Goal: Ask a question

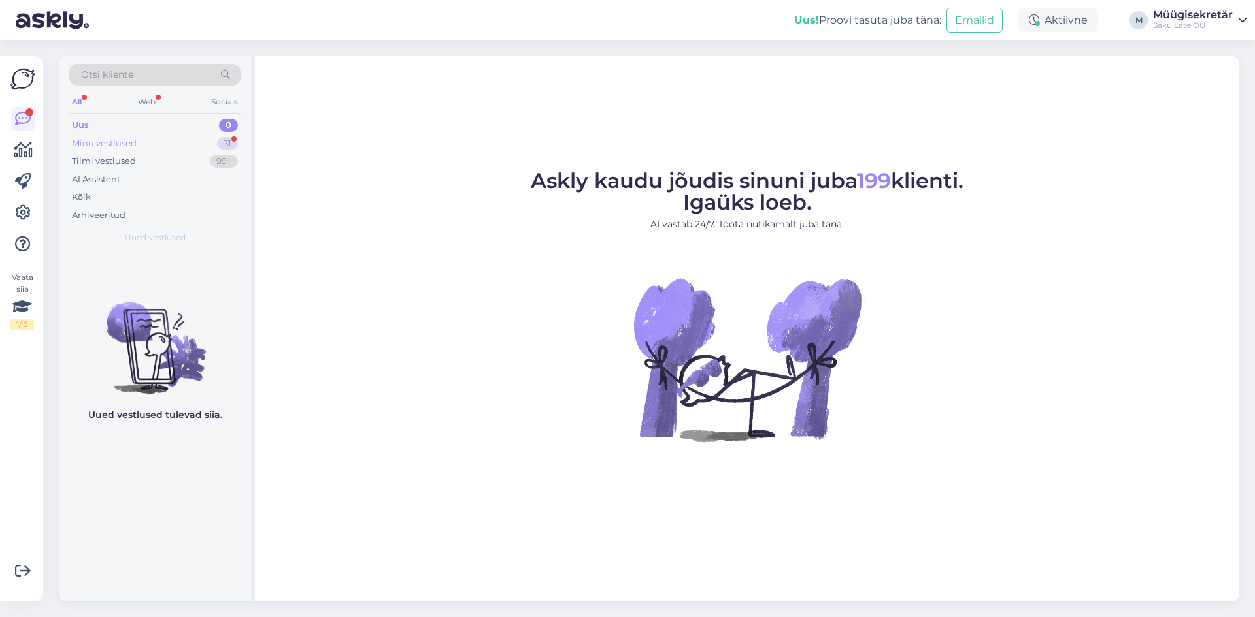
click at [87, 137] on div "Minu vestlused" at bounding box center [104, 143] width 65 height 13
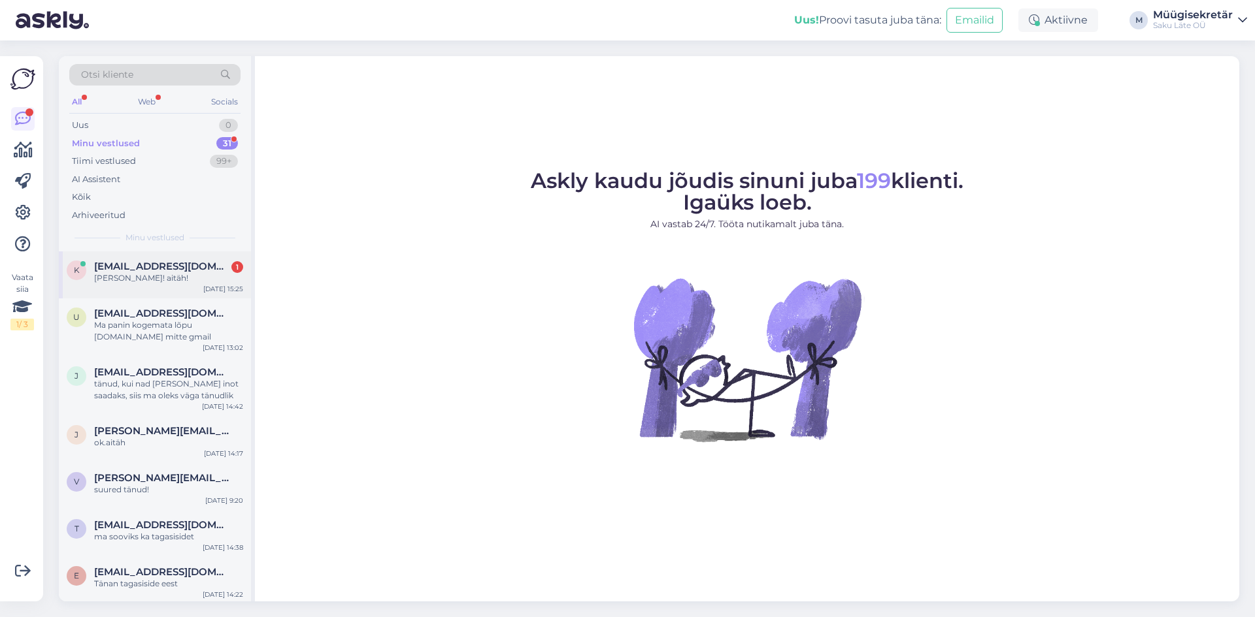
click at [112, 267] on span "[EMAIL_ADDRESS][DOMAIN_NAME]" at bounding box center [162, 267] width 136 height 12
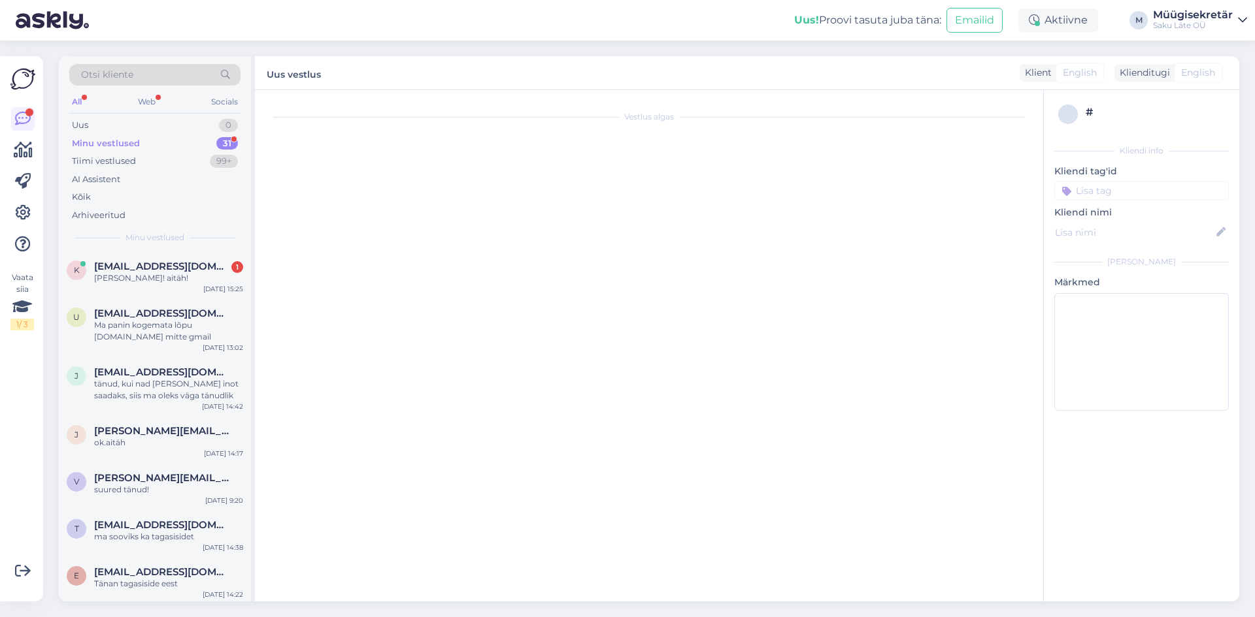
scroll to position [380, 0]
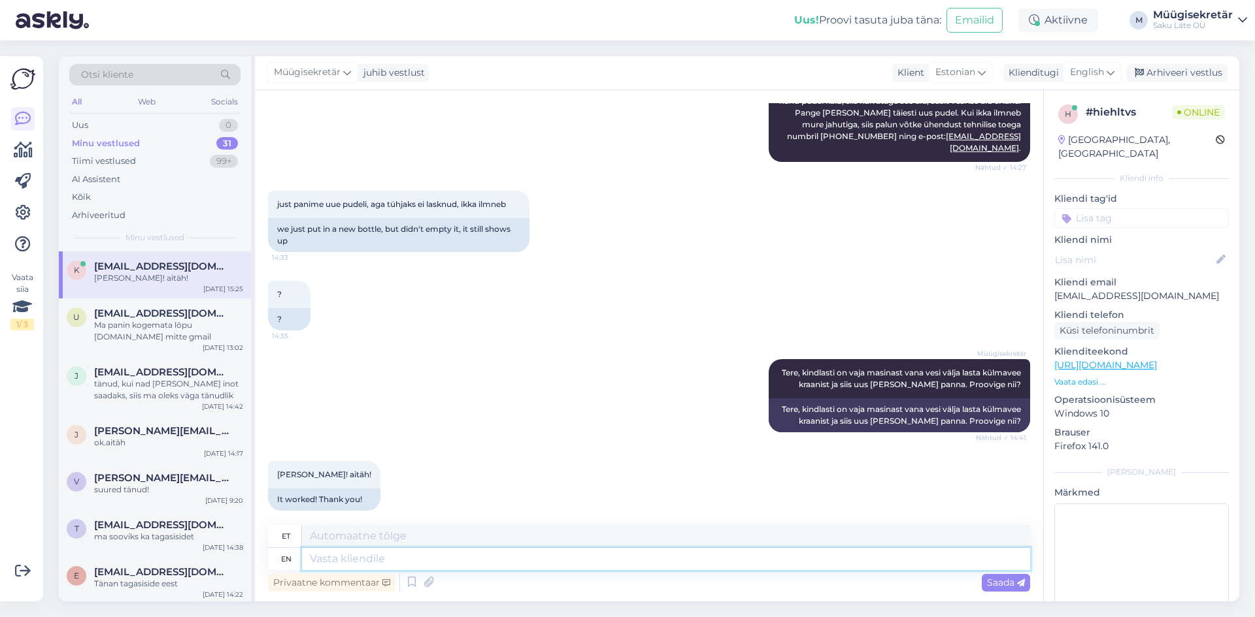
click at [367, 559] on textarea at bounding box center [666, 559] width 728 height 22
type textarea "palun"
type textarea "palun märgistage"
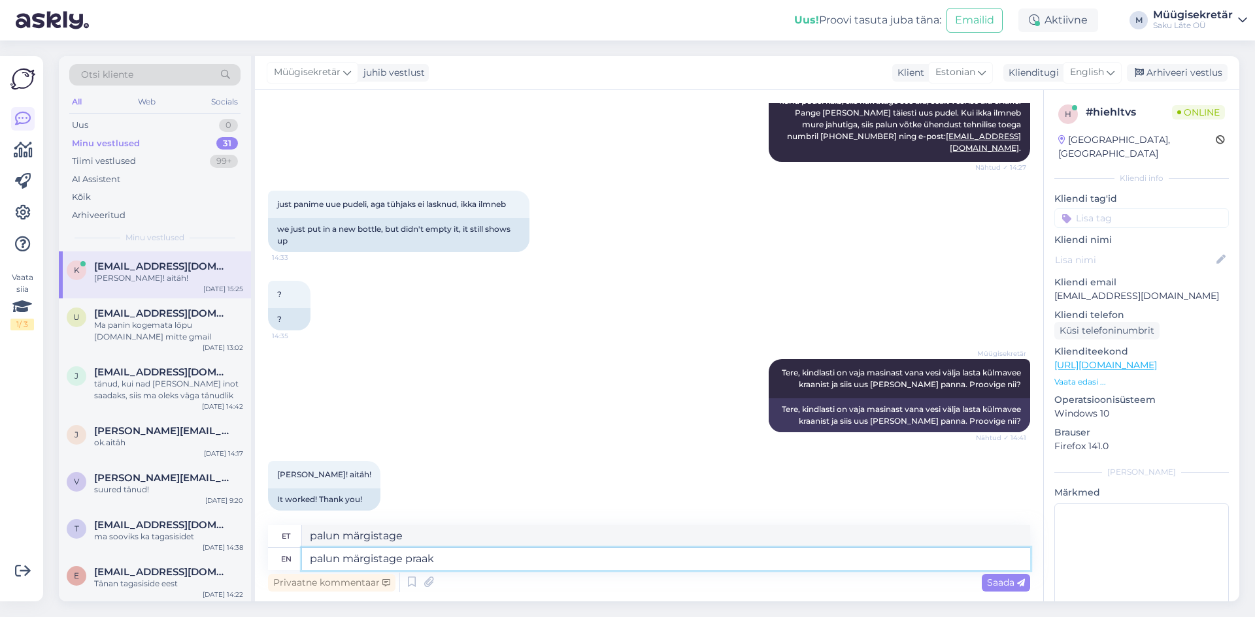
type textarea "palun märgistage praak"
type textarea "palun märgista praak"
type textarea "palun märgistage praak pudel"
type textarea "palun märgistage praak pudel sildiga"
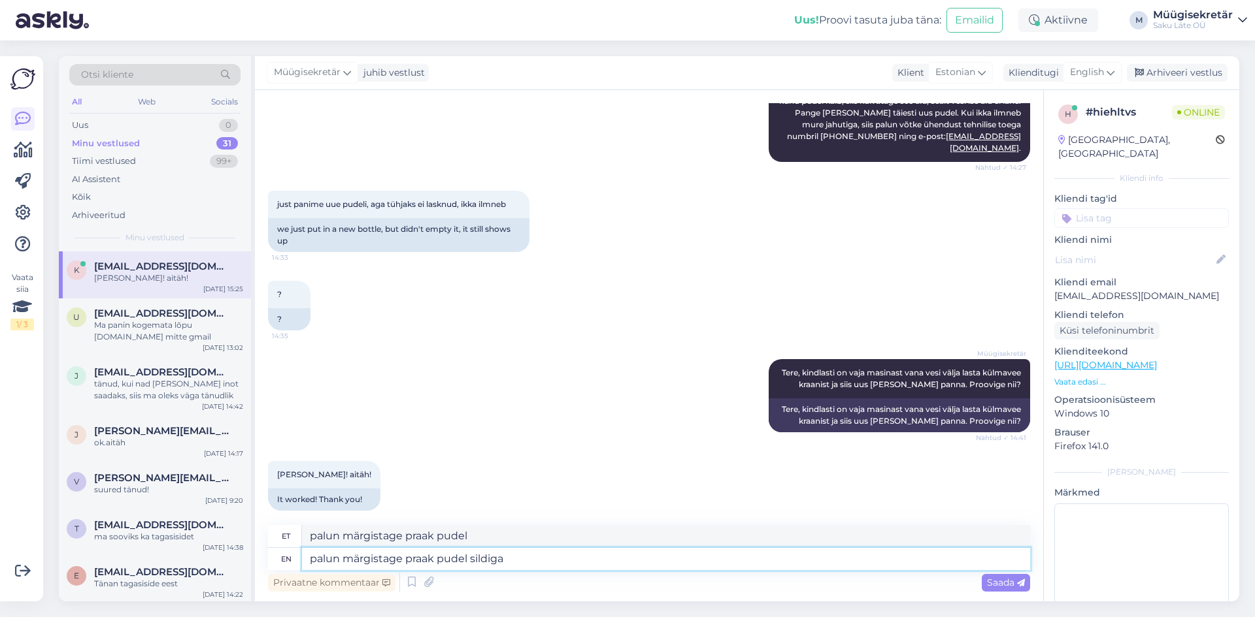
type textarea "palun märgistage praak pudel sildiga"
type textarea "palun märgistage praak pudel sildiga ""
type textarea "palun märgistage praak pudel sildiga "PRAAK""
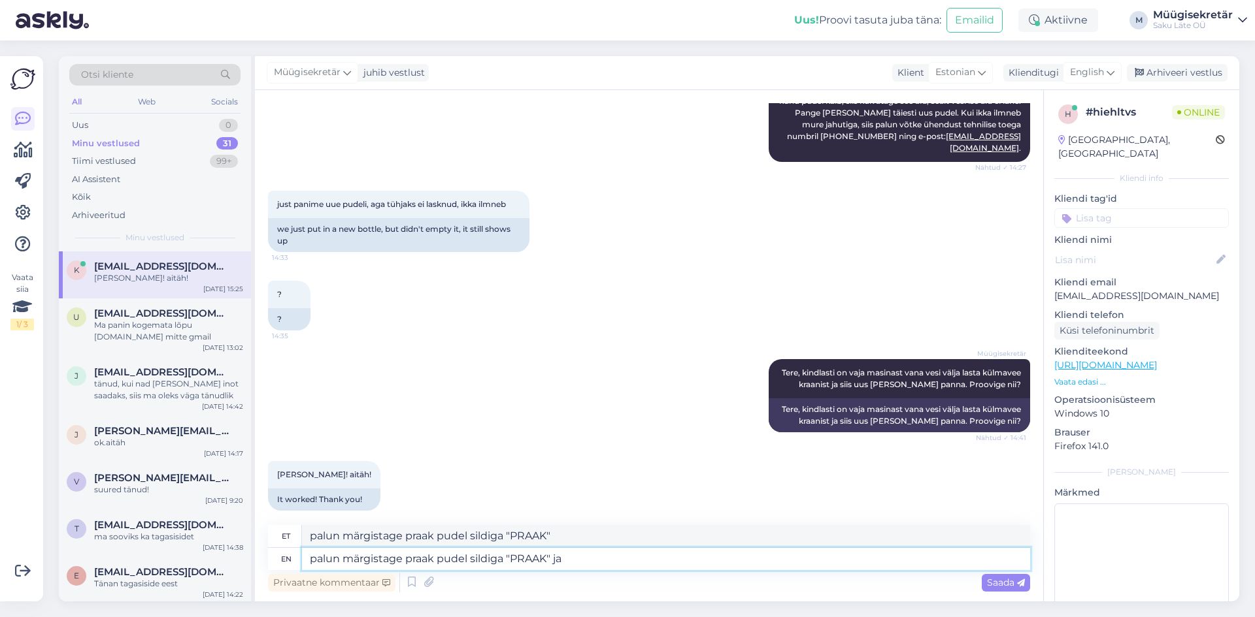
type textarea "palun märgistage praak pudel sildiga "PRAAK" ja a"
type textarea "palun märgistage praak pudel sildiga "PRAAK" ja"
type textarea "palun märgistage praak pudel sildiga "PRAAK" ja andke j"
type textarea "palun märgistage praak pudel sildiga "PRAAK" ja andke"
type textarea "palun märgistage praak pudel sildiga "PRAAK" ja andke järgmise"
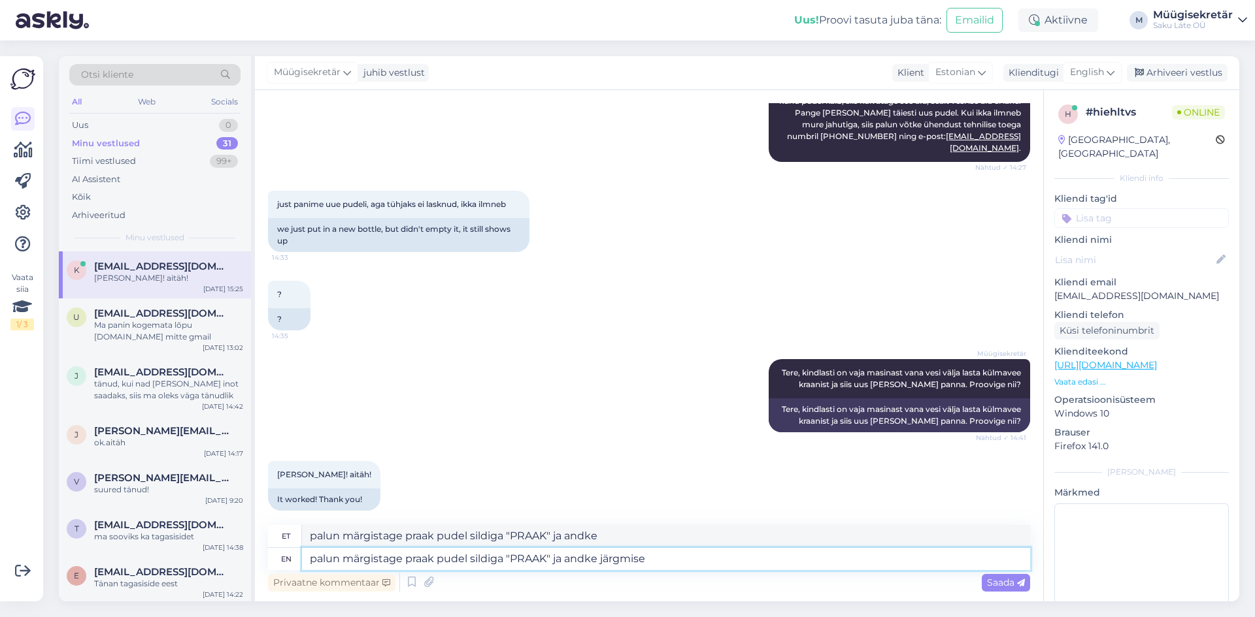
type textarea "palun märgistage praak pudel sildiga "PRAAK" ja andke järgmise"
type textarea "palun märgistage praak pudel sildiga "PRAAK" ja andke järgmise tellimisega t"
type textarea "palun märgistage praak pudel sildiga "PRAAK" ja andke järgmise tellimisega"
type textarea "palun märgistage praak pudel sildiga "PRAAK" ja andke järgmise tellimisega tead…"
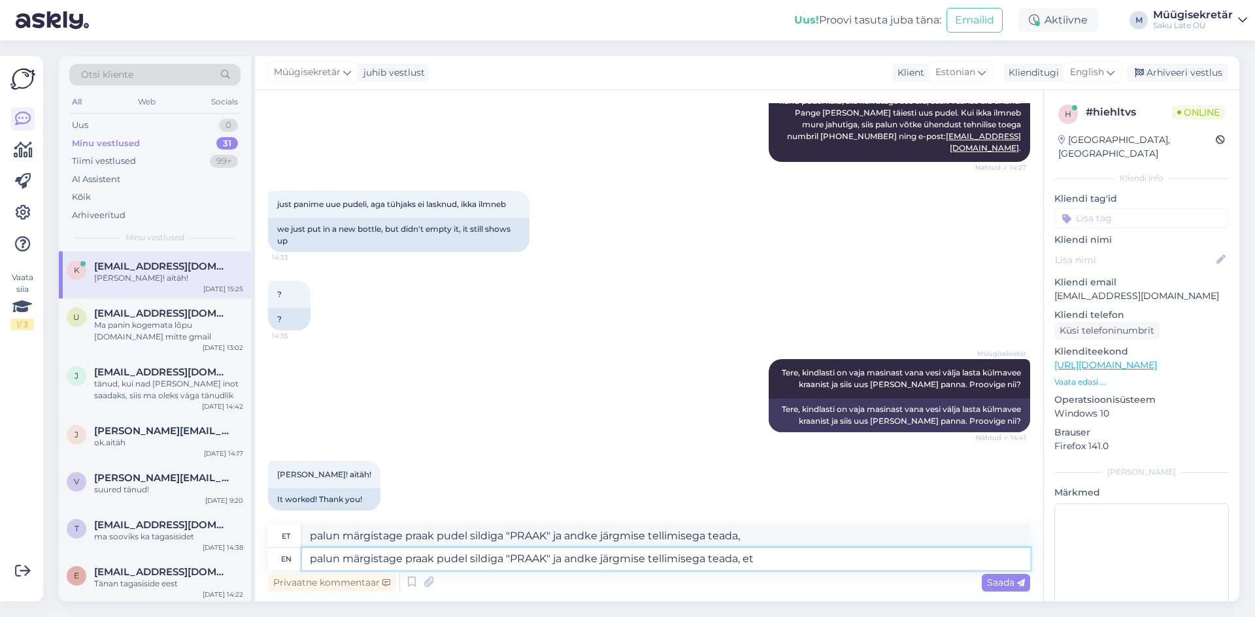
type textarea "palun märgistage praak pudel sildiga "PRAAK" ja andke järgmise tellimisega tead…"
type textarea "palun märgistage praak pudel sildiga "PRAAK" ja andke järgmise tellimisega teada"
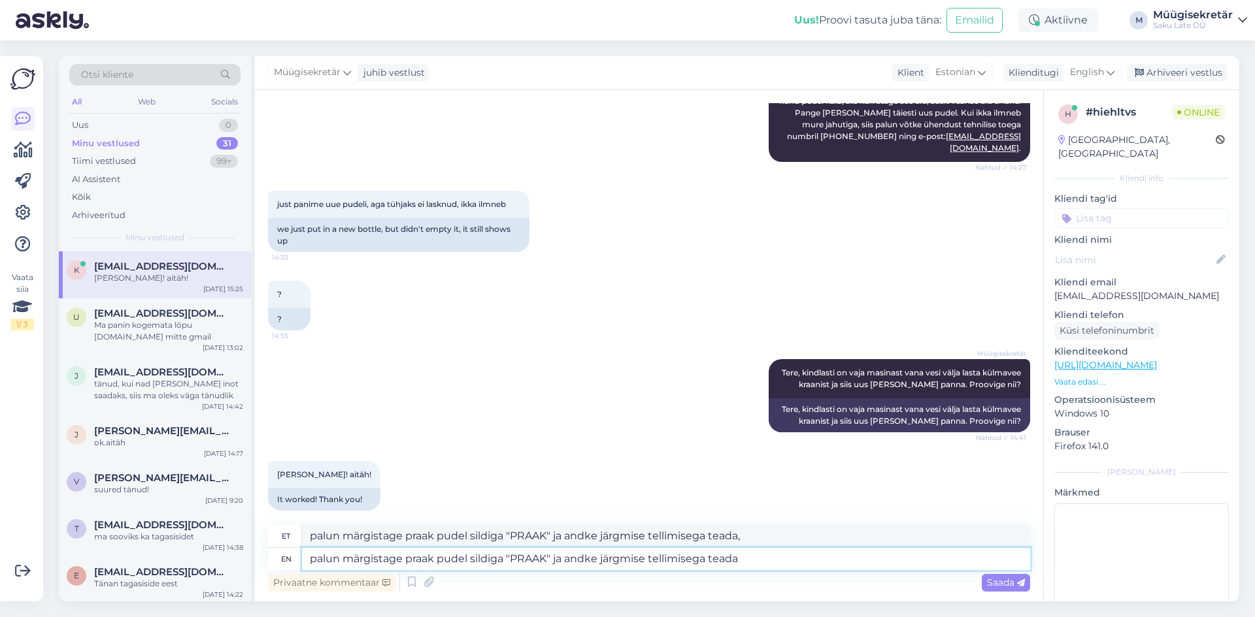
type textarea "palun märgistage praak pudel sildiga "PRAAK" ja andke järgmise tellimisega teada"
type textarea "palun märgistage praak pudel sildiga "PRAAK" ja andke järgmise tellimisega [PER…"
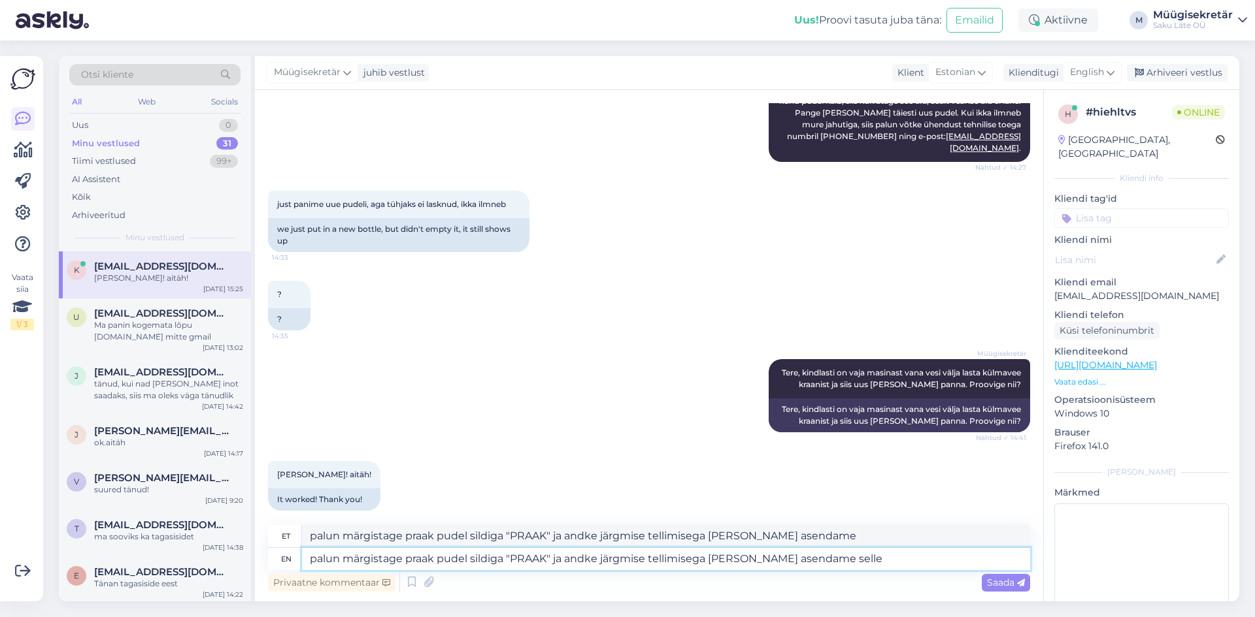
type textarea "palun märgistage praak pudel sildiga "PRAAK" ja andke järgmise tellimisega [PER…"
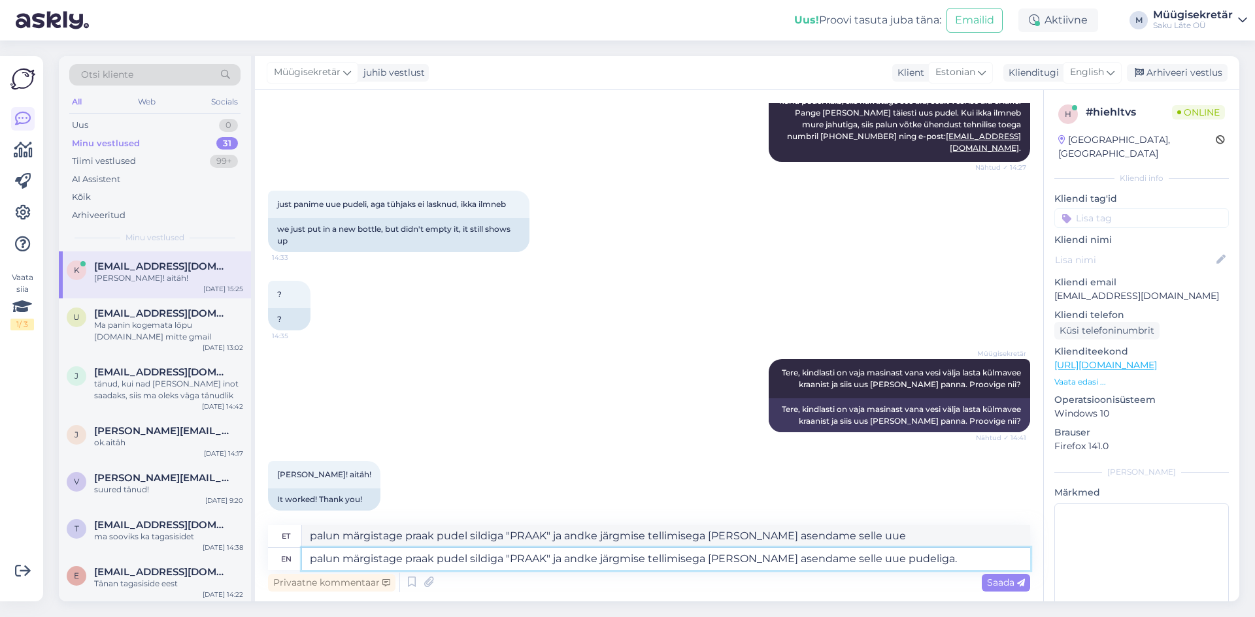
type textarea "palun märgistage praak pudel sildiga "PRAAK" ja andke järgmise tellimisega [PER…"
click at [995, 587] on span "Saada" at bounding box center [1006, 583] width 38 height 12
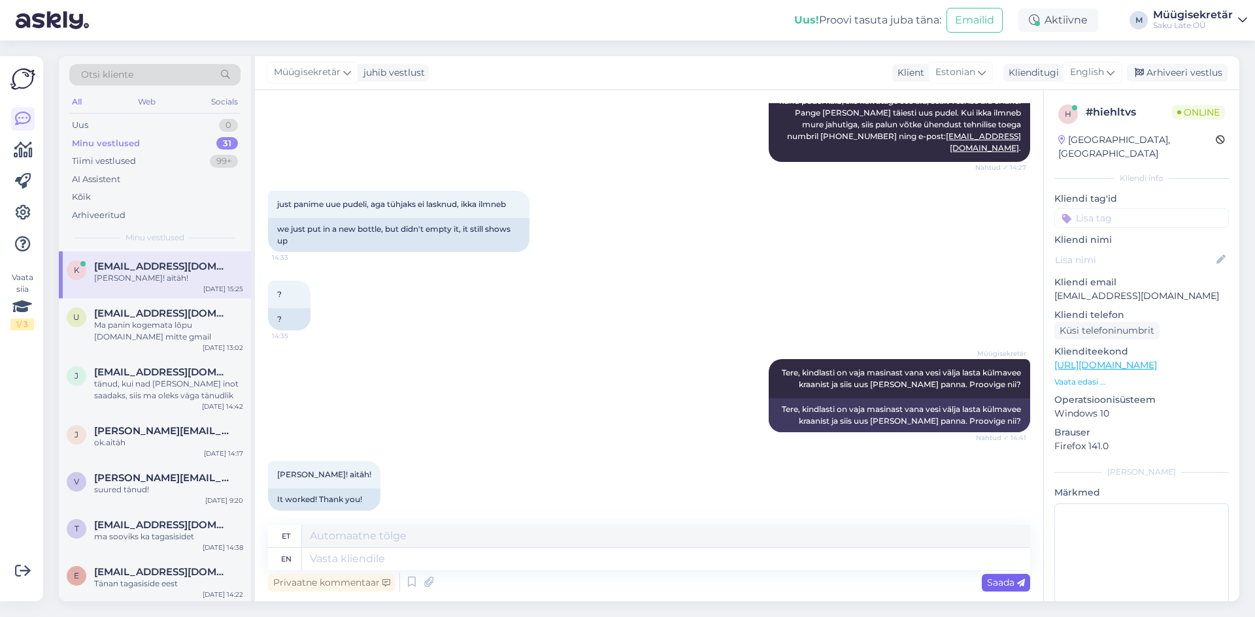
scroll to position [482, 0]
